Goal: Use online tool/utility: Utilize a website feature to perform a specific function

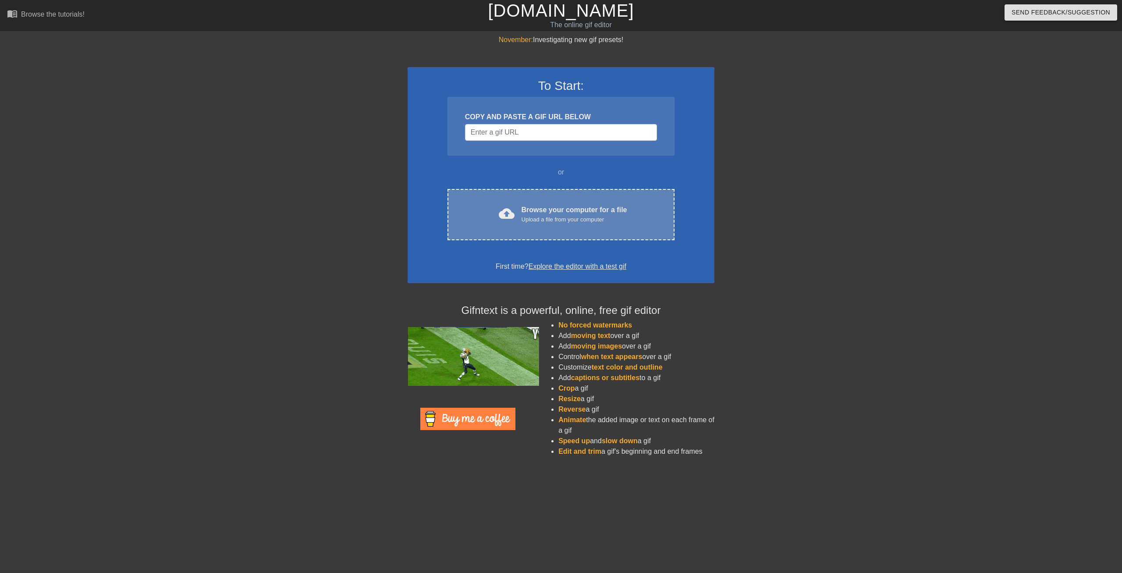
click at [553, 217] on div "Upload a file from your computer" at bounding box center [575, 219] width 106 height 9
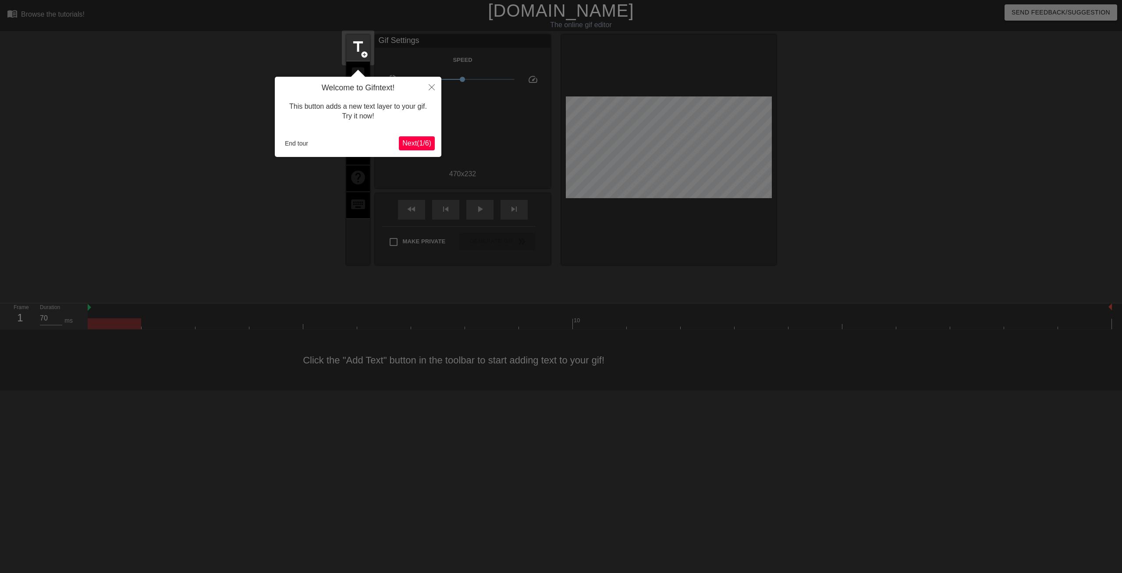
click at [411, 144] on span "Next ( 1 / 6 )" at bounding box center [416, 142] width 29 height 7
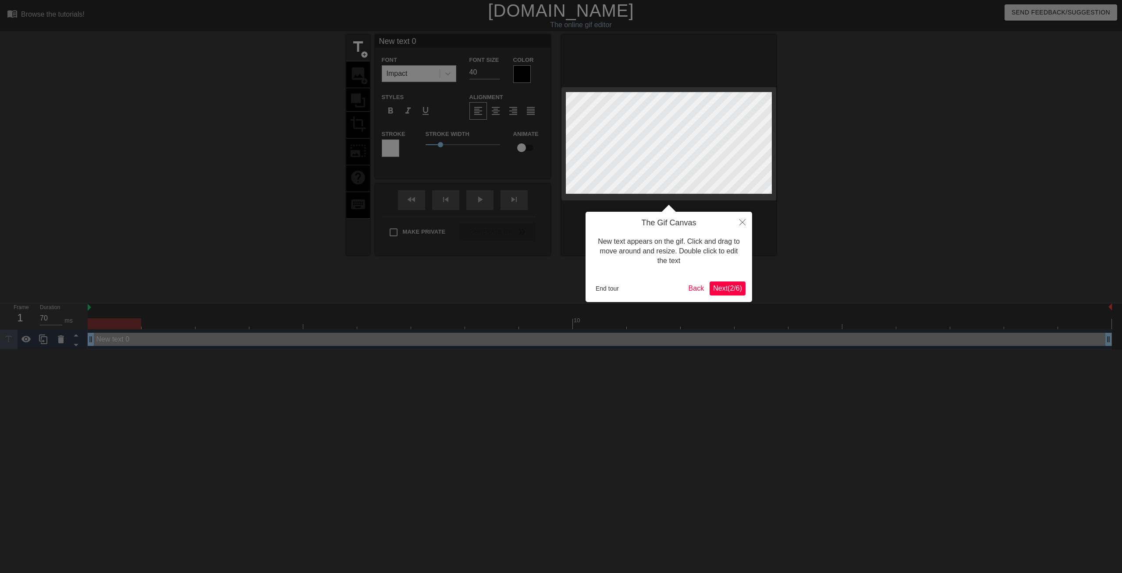
click at [725, 285] on span "Next ( 2 / 6 )" at bounding box center [727, 287] width 29 height 7
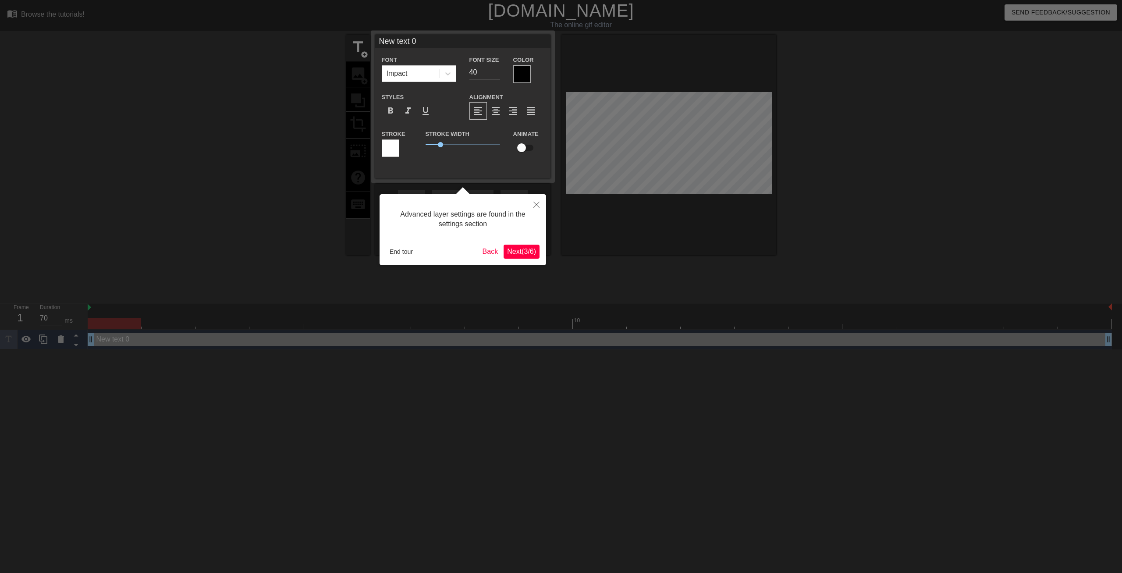
click at [536, 249] on span "Next ( 3 / 6 )" at bounding box center [521, 251] width 29 height 7
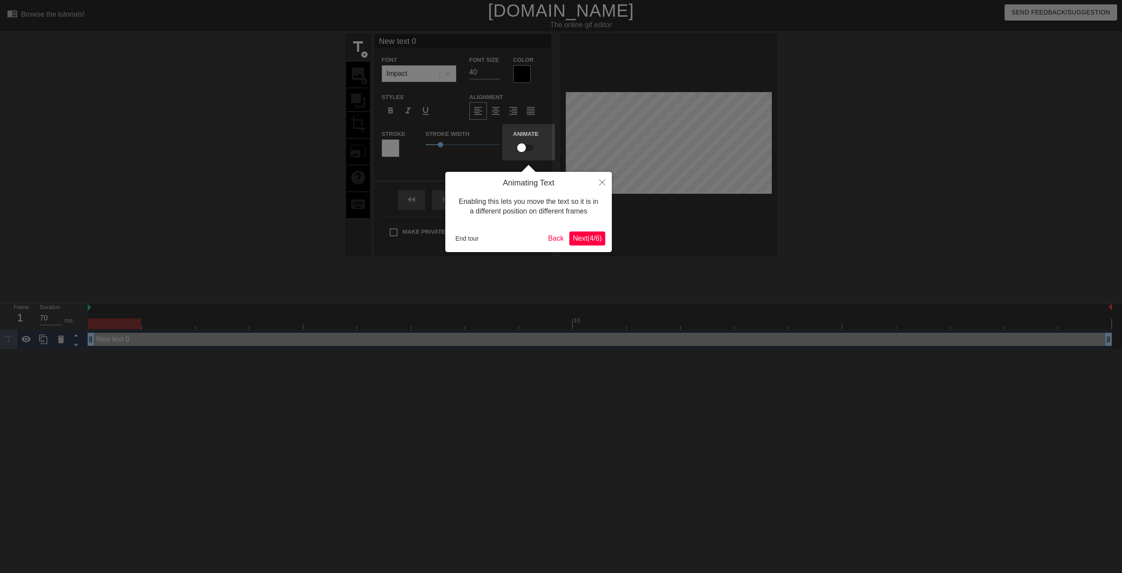
click at [581, 239] on span "Next ( 4 / 6 )" at bounding box center [587, 237] width 29 height 7
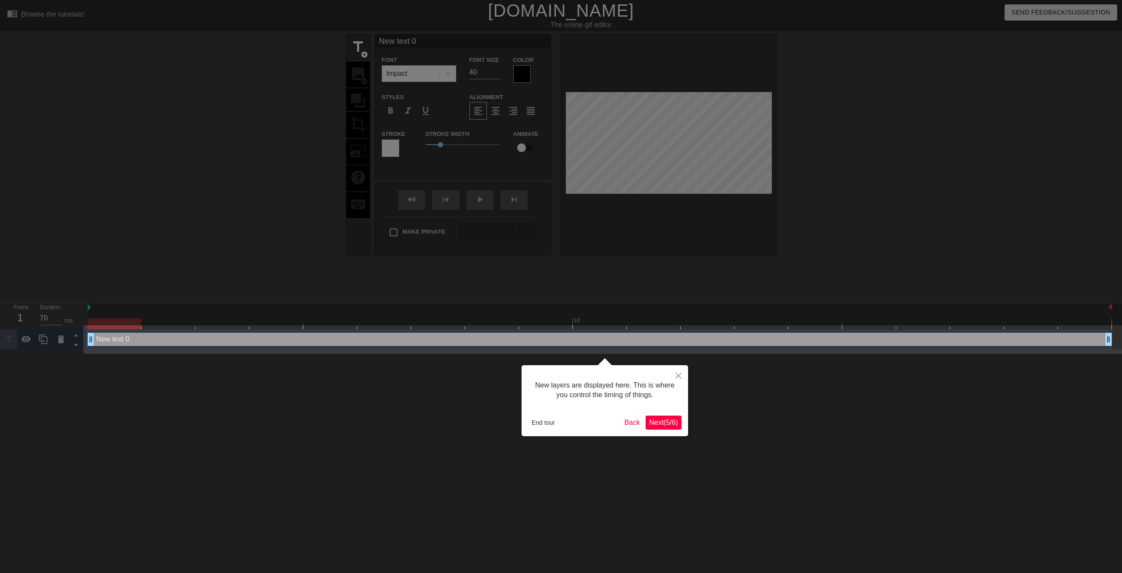
click at [665, 423] on span "Next ( 5 / 6 )" at bounding box center [663, 422] width 29 height 7
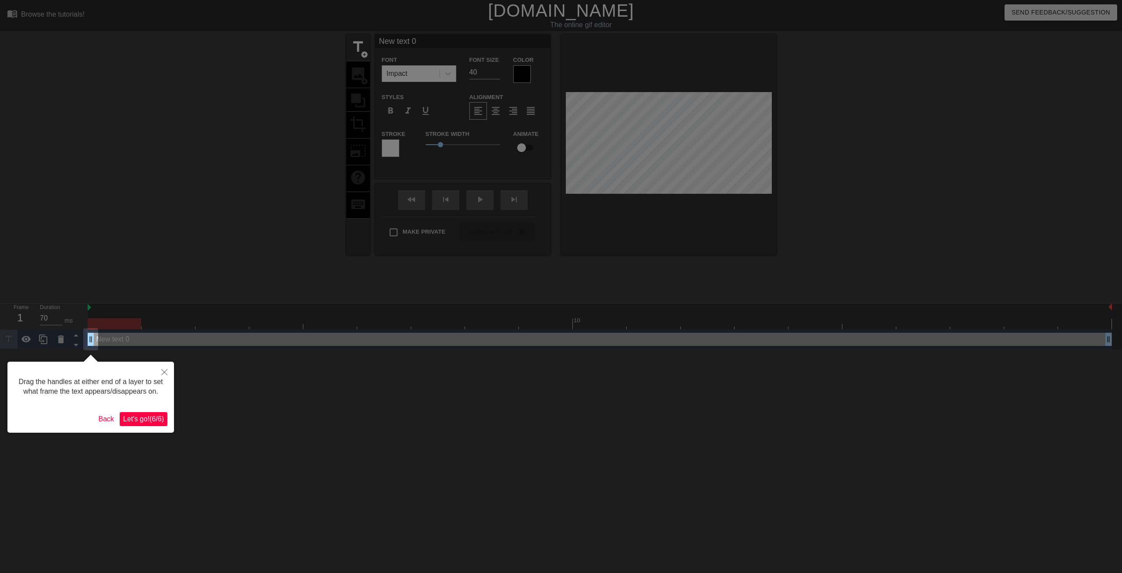
click at [153, 418] on span "Let's go! ( 6 / 6 )" at bounding box center [143, 418] width 41 height 7
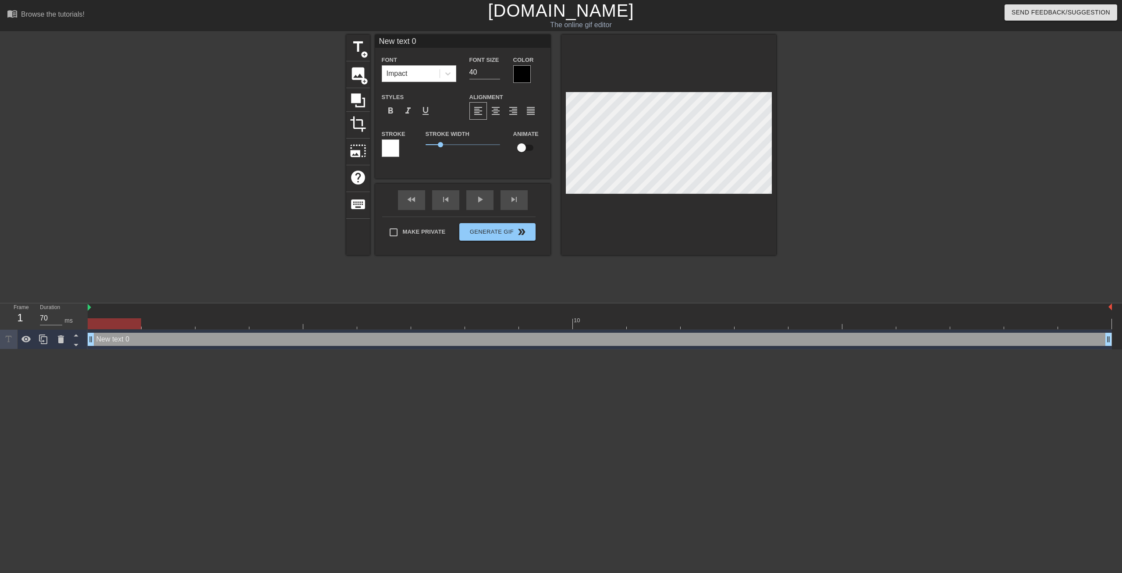
click at [539, 9] on link "[DOMAIN_NAME]" at bounding box center [561, 10] width 146 height 19
